Goal: Complete application form: Complete application form

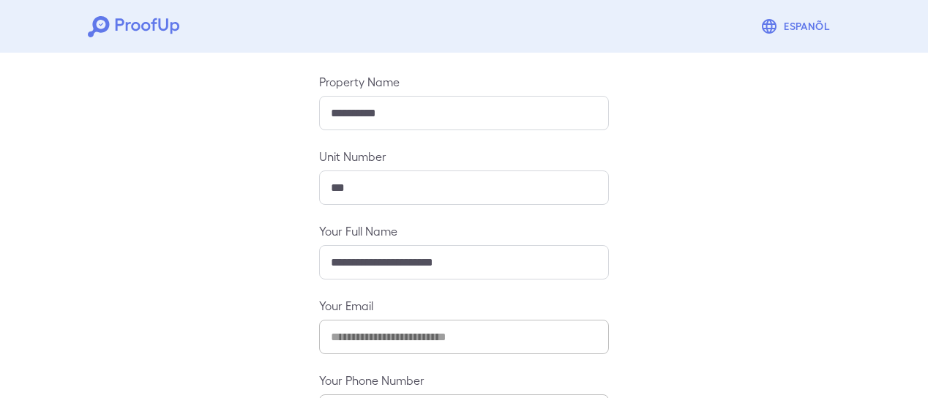
scroll to position [265, 0]
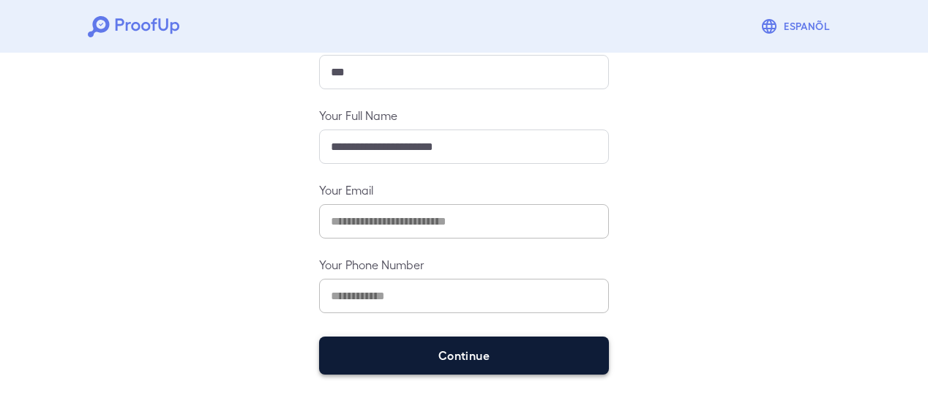
click at [460, 353] on button "Continue" at bounding box center [464, 356] width 290 height 38
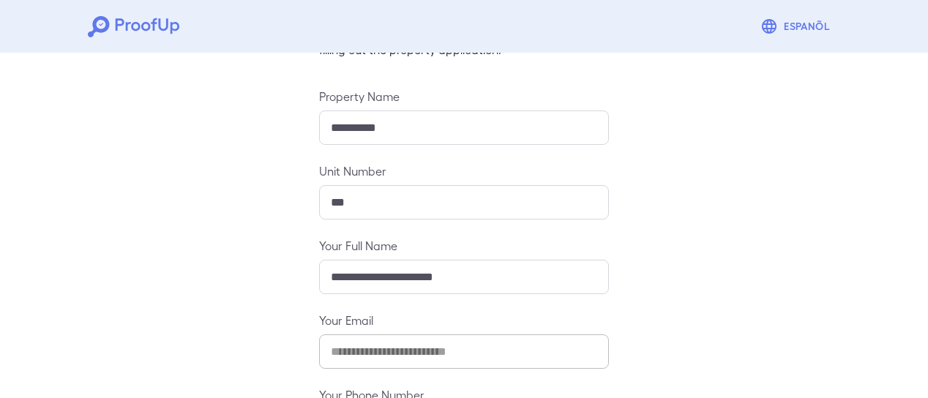
scroll to position [244, 0]
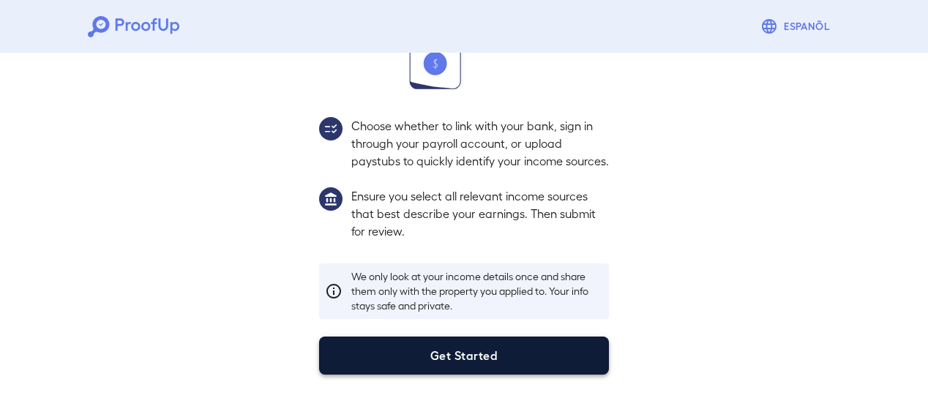
click at [473, 350] on button "Get Started" at bounding box center [464, 356] width 290 height 38
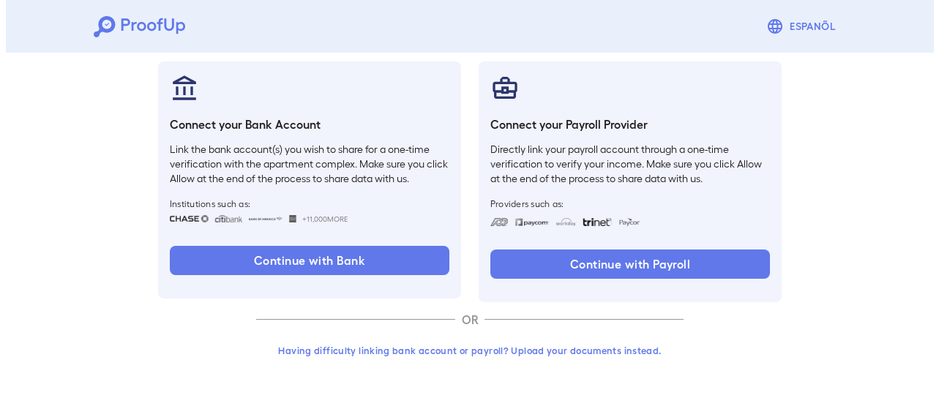
scroll to position [161, 0]
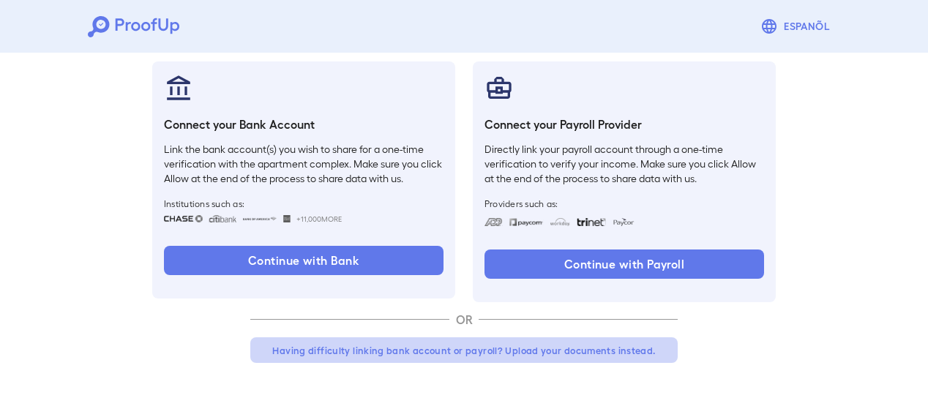
click at [543, 351] on button "Having difficulty linking bank account or payroll? Upload your documents instea…" at bounding box center [463, 350] width 427 height 26
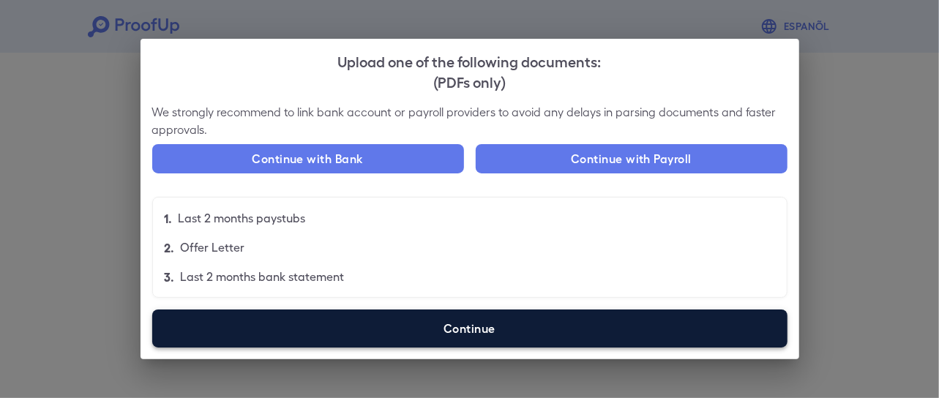
click at [464, 330] on label "Continue" at bounding box center [469, 329] width 635 height 38
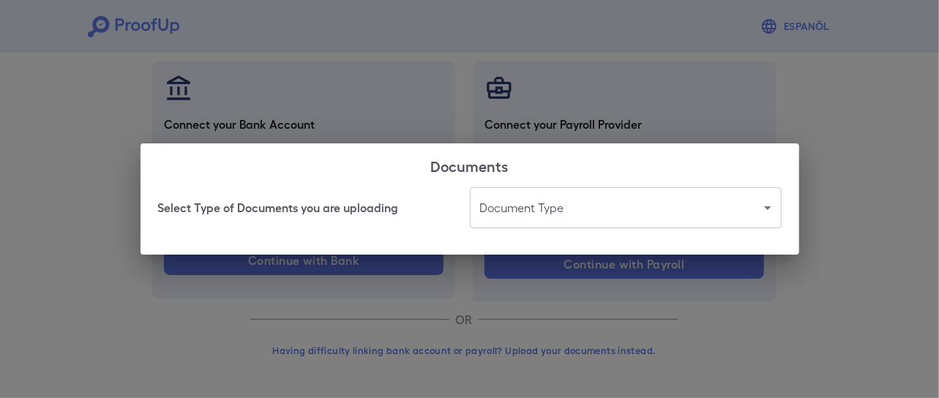
click at [555, 209] on body "Espanõl Go back How Would You Like to Verify Your Income? There are multiple wa…" at bounding box center [469, 118] width 939 height 559
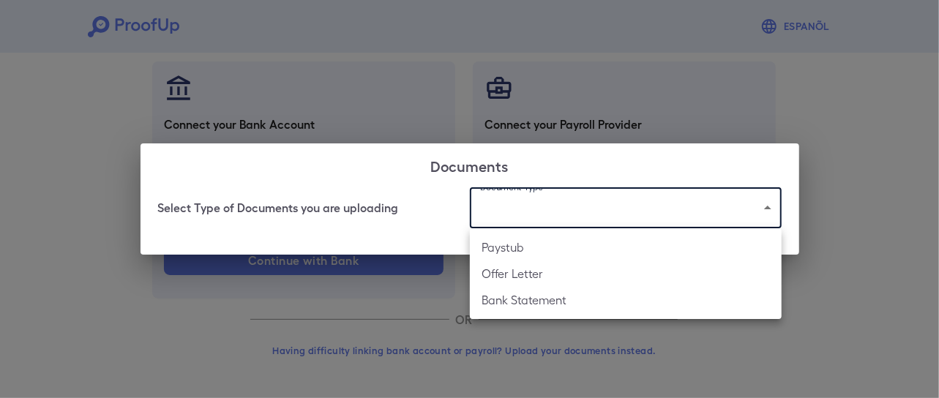
click at [556, 304] on li "Bank Statement" at bounding box center [626, 300] width 312 height 26
type input "**********"
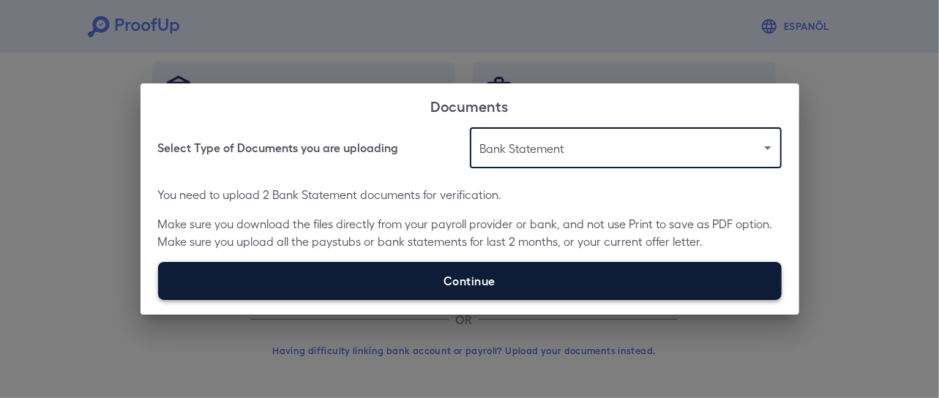
click at [444, 276] on label "Continue" at bounding box center [469, 281] width 623 height 38
click at [159, 299] on input "Continue" at bounding box center [158, 299] width 1 height 1
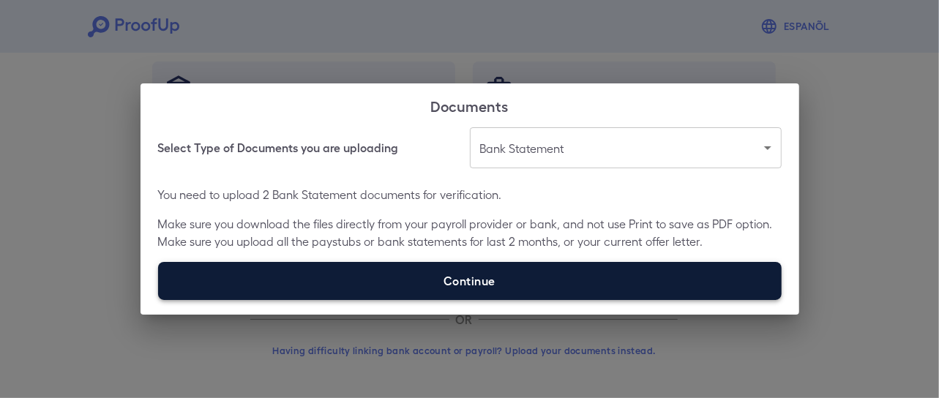
type input "**********"
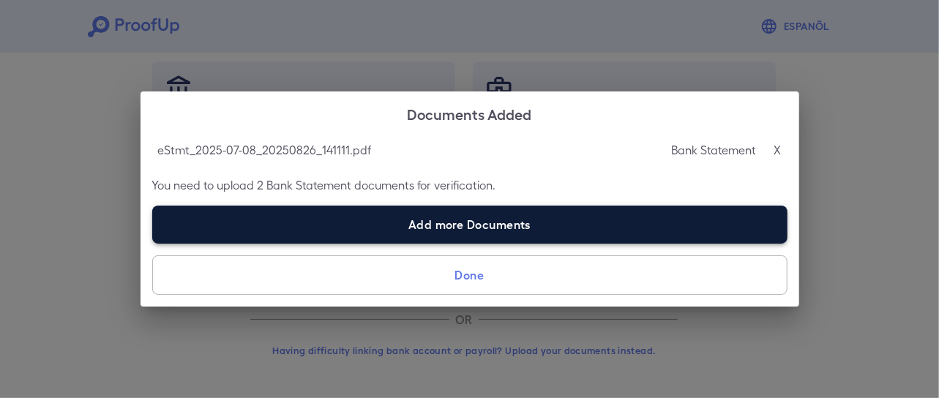
click at [483, 219] on label "Add more Documents" at bounding box center [469, 225] width 635 height 38
click at [153, 243] on input "Add more Documents" at bounding box center [152, 243] width 1 height 1
type input "**********"
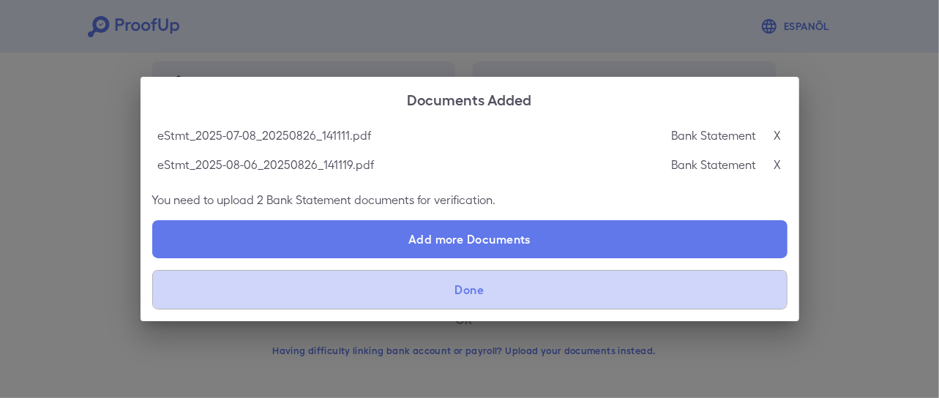
click at [588, 295] on button "Done" at bounding box center [469, 290] width 635 height 40
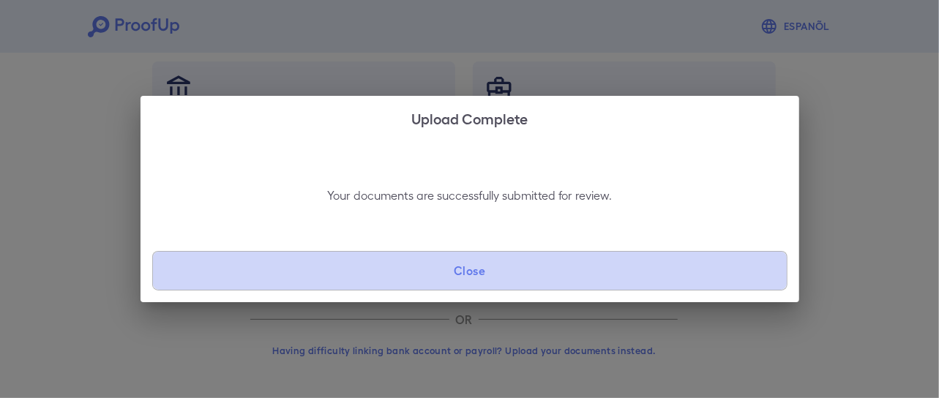
click at [522, 277] on button "Close" at bounding box center [469, 271] width 635 height 40
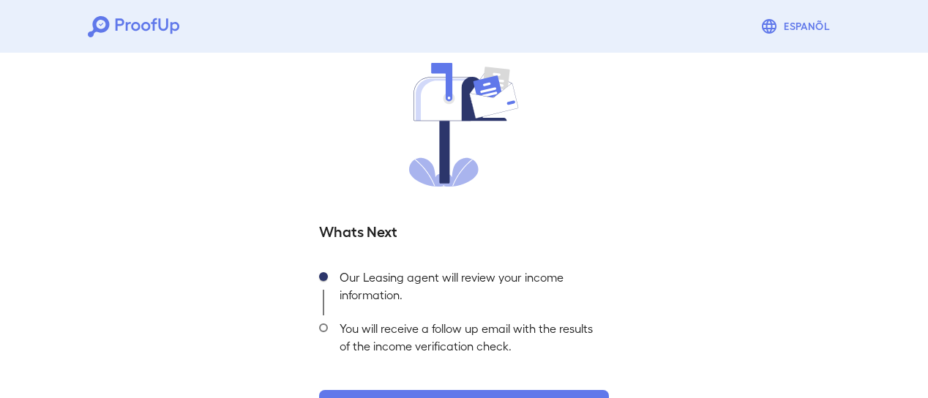
scroll to position [162, 0]
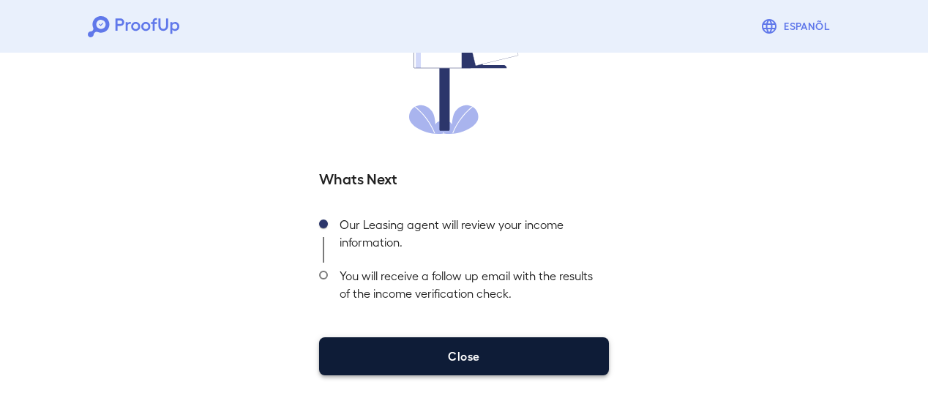
click at [490, 356] on button "Close" at bounding box center [464, 356] width 290 height 38
